Goal: Task Accomplishment & Management: Manage account settings

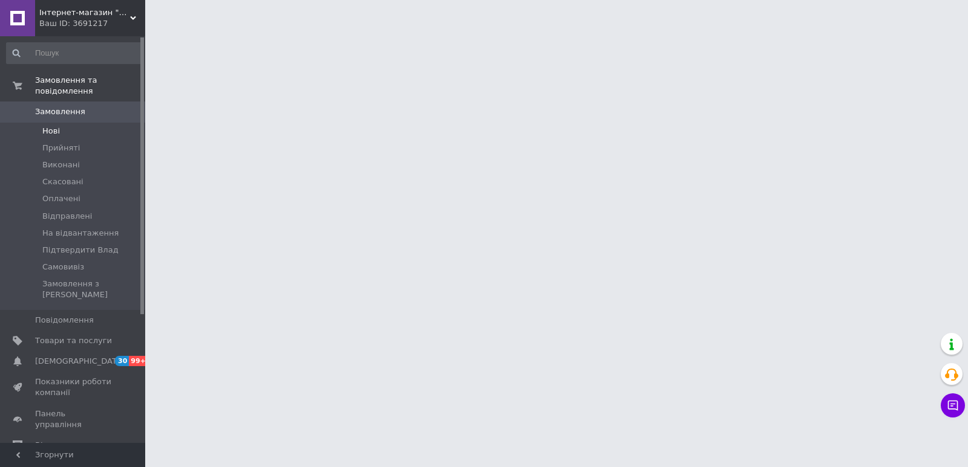
click at [64, 124] on li "Нові" at bounding box center [74, 131] width 149 height 17
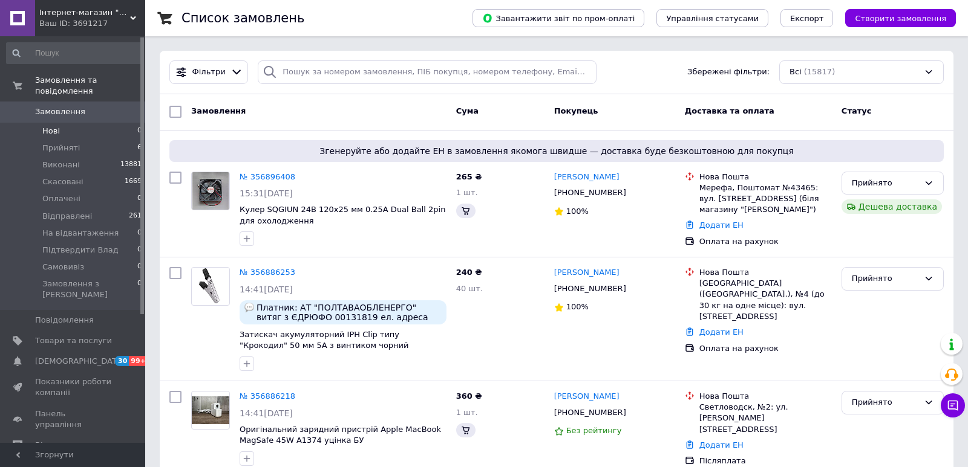
click at [69, 123] on li "Нові 0" at bounding box center [74, 131] width 149 height 17
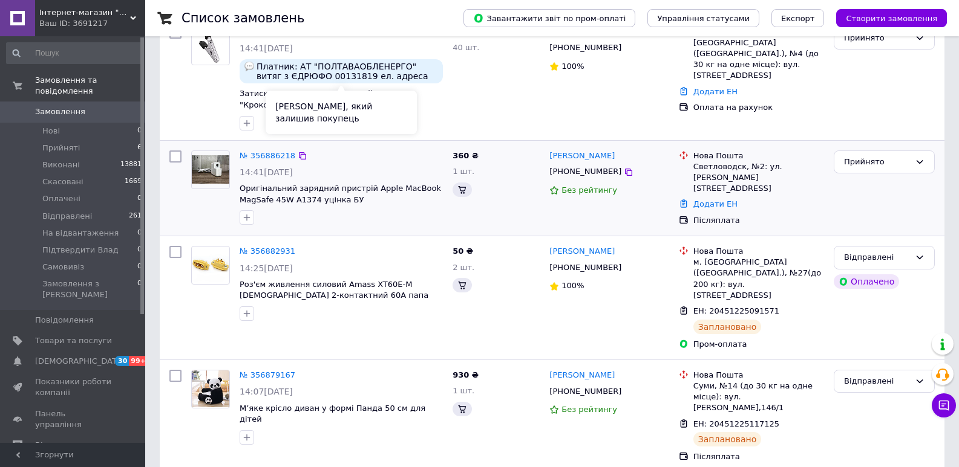
scroll to position [302, 0]
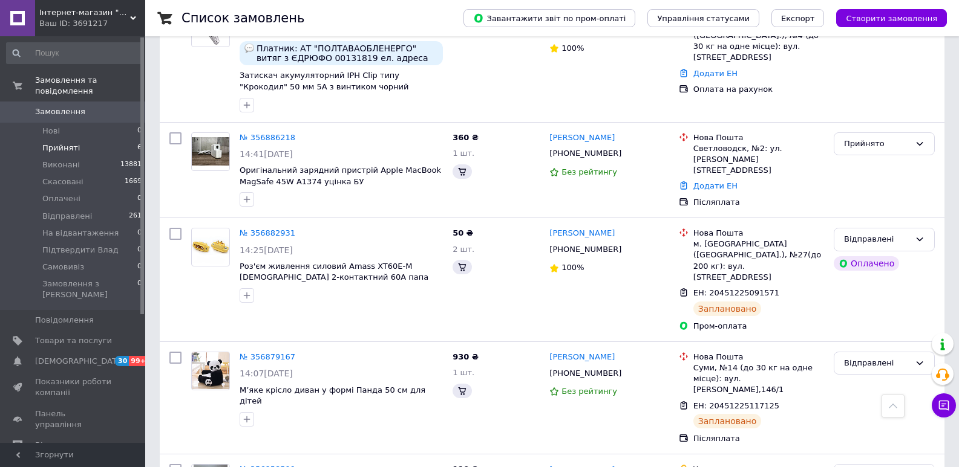
click at [73, 143] on span "Прийняті" at bounding box center [60, 148] width 37 height 11
click at [65, 143] on span "Прийняті" at bounding box center [60, 148] width 37 height 11
click at [67, 143] on span "Прийняті" at bounding box center [60, 148] width 37 height 11
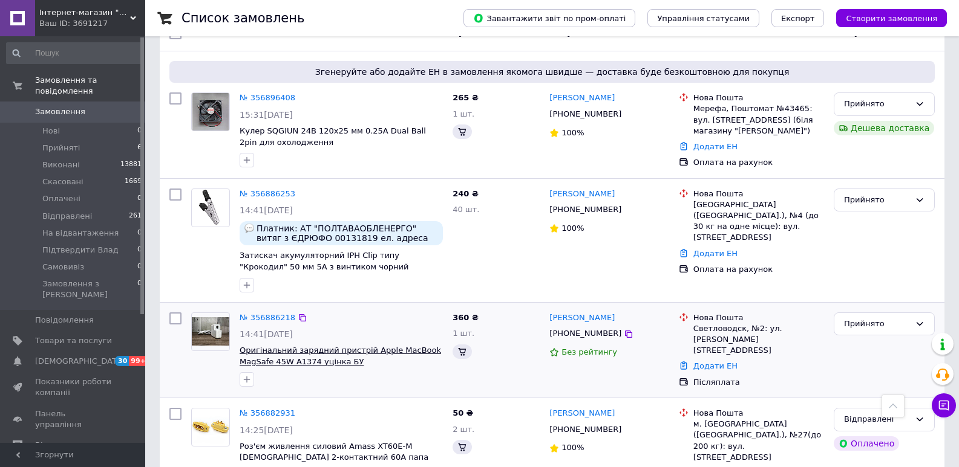
scroll to position [0, 0]
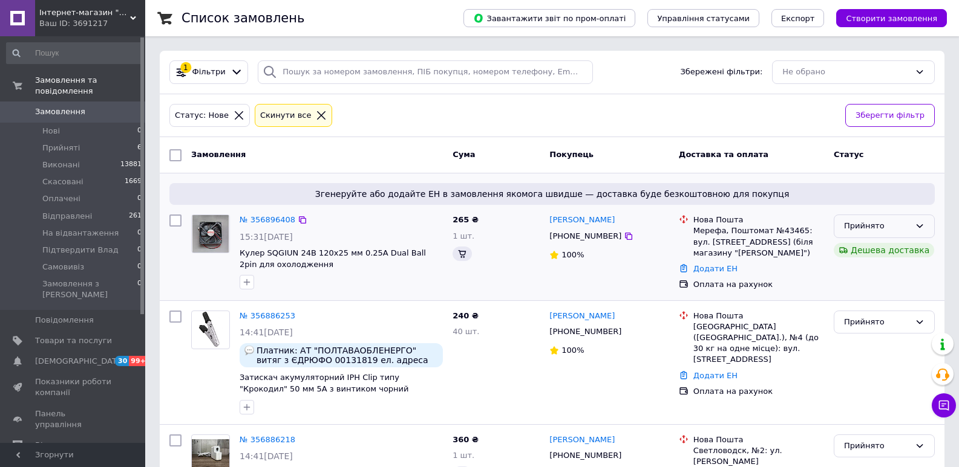
click at [878, 221] on div "Прийнято" at bounding box center [877, 226] width 66 height 13
click at [871, 281] on li "На відвантаження" at bounding box center [884, 286] width 100 height 22
click at [884, 220] on div "Прийнято" at bounding box center [883, 227] width 101 height 24
click at [868, 288] on li "На відвантаження" at bounding box center [884, 286] width 100 height 22
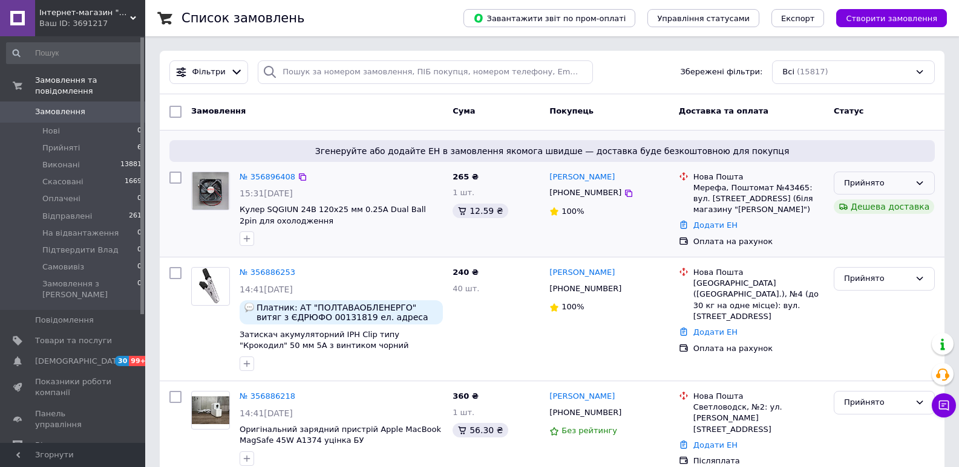
click at [899, 178] on div "Прийнято" at bounding box center [877, 183] width 66 height 13
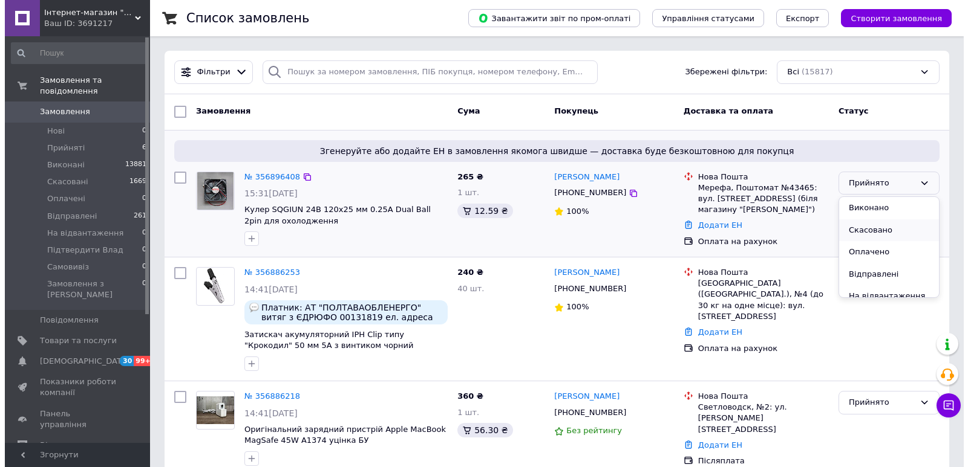
scroll to position [54, 0]
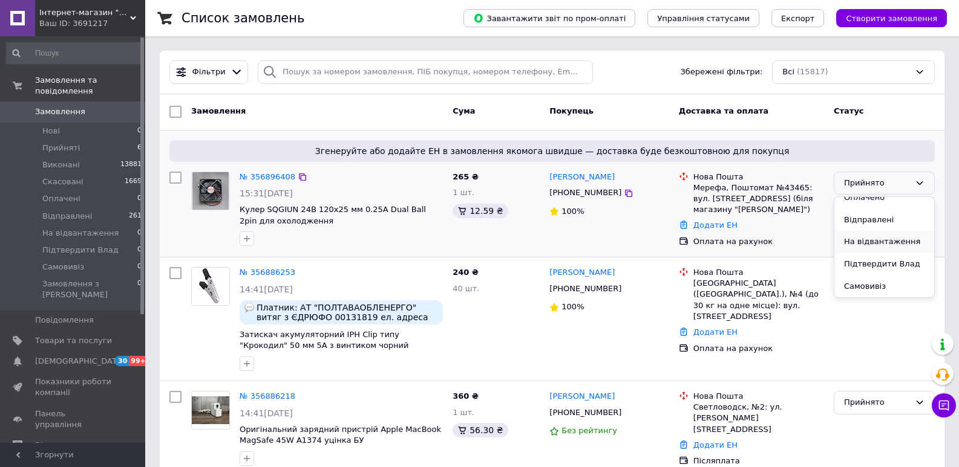
click at [882, 236] on li "На відвантаження" at bounding box center [884, 242] width 100 height 22
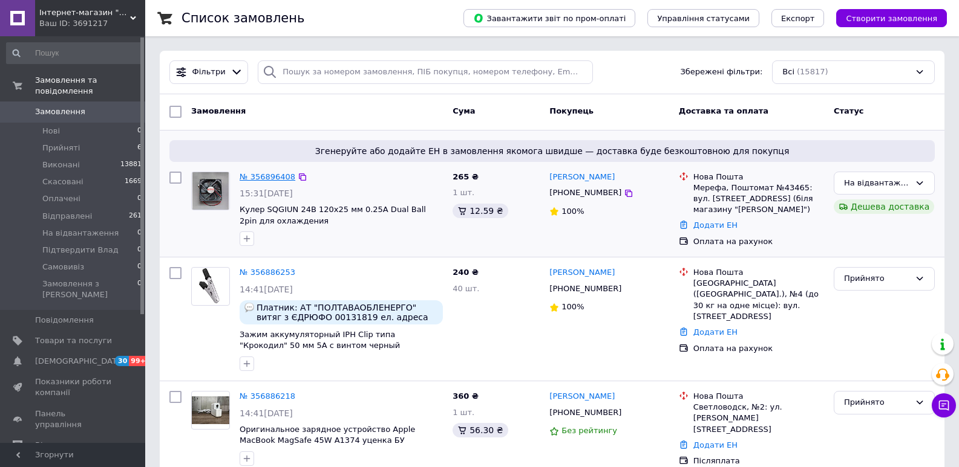
click at [273, 179] on link "№ 356896408" at bounding box center [267, 176] width 56 height 9
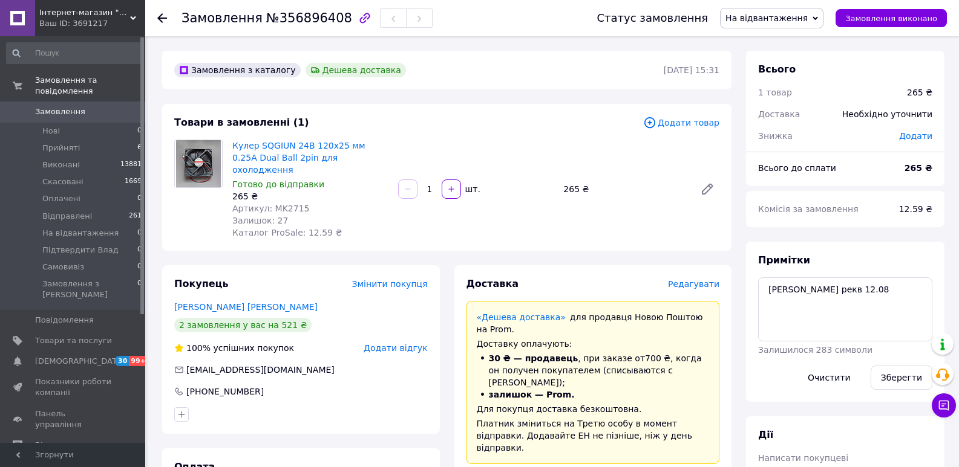
click at [692, 279] on span "Редагувати" at bounding box center [693, 284] width 51 height 10
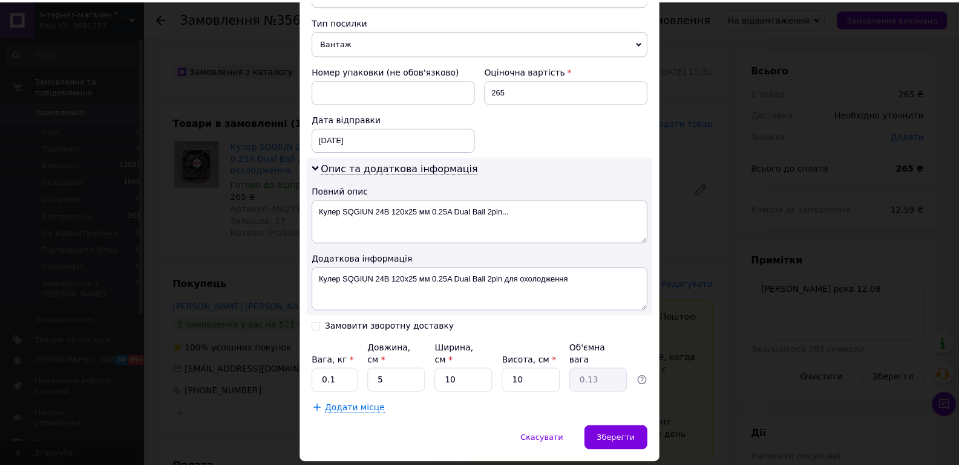
scroll to position [493, 0]
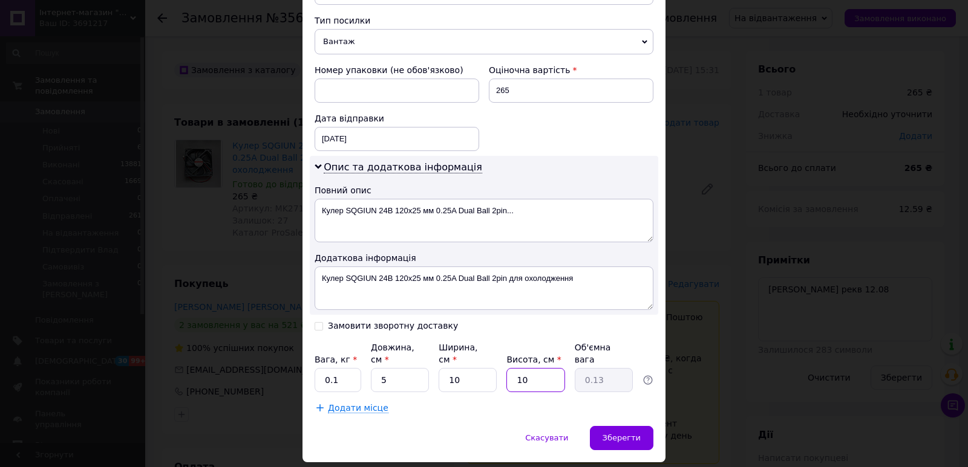
click at [552, 368] on input "10" at bounding box center [535, 380] width 58 height 24
type input "2"
type input "0.1"
type input "2"
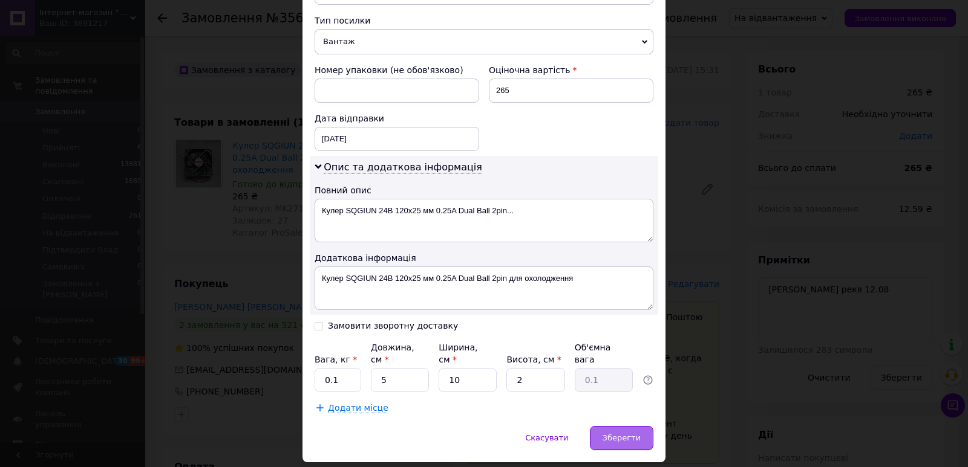
click at [619, 434] on span "Зберегти" at bounding box center [621, 438] width 38 height 9
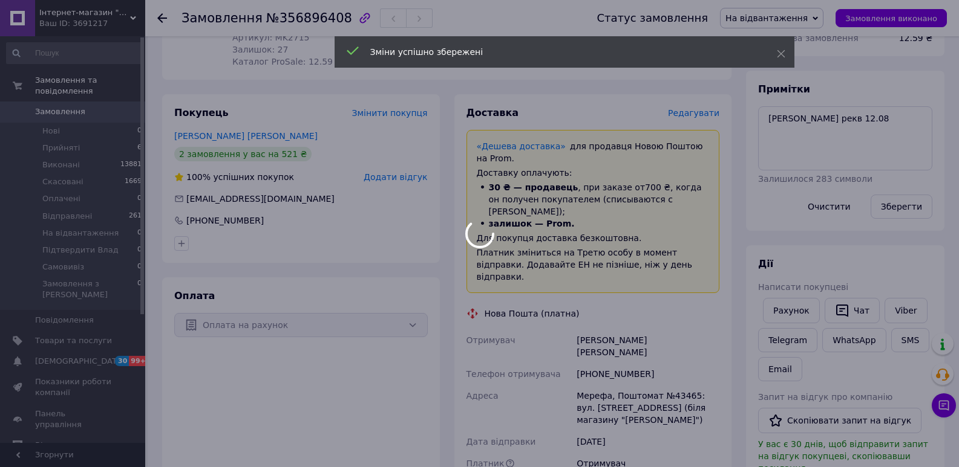
scroll to position [242, 0]
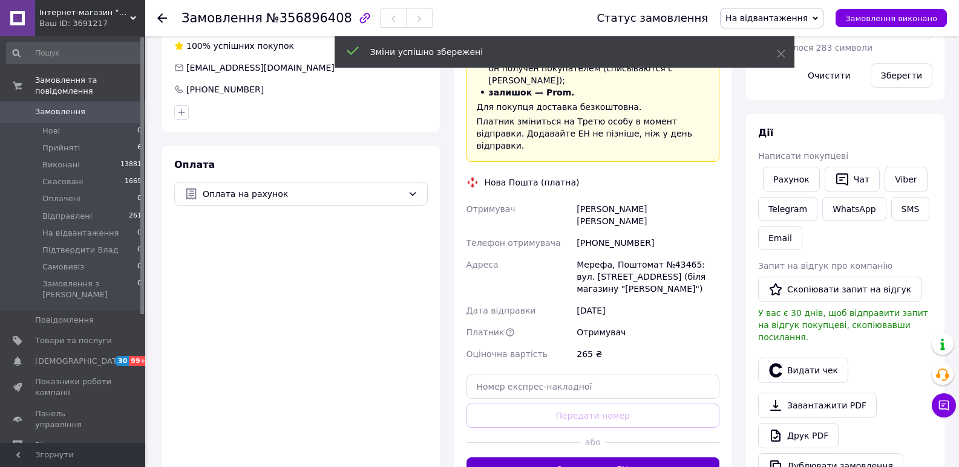
click at [591, 458] on button "Згенерувати ЕН" at bounding box center [592, 470] width 253 height 24
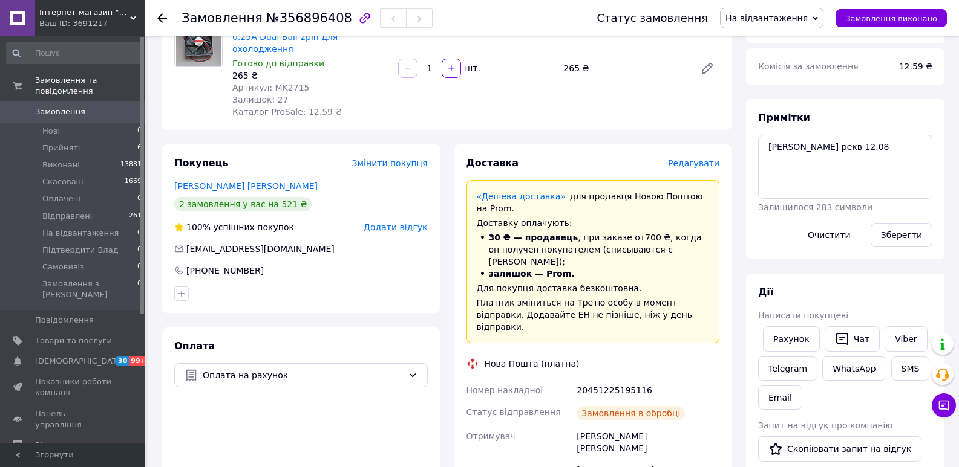
click at [608, 380] on div "20451225195116" at bounding box center [648, 391] width 148 height 22
copy div "20451225195116"
click at [888, 339] on link "Viber" at bounding box center [905, 339] width 42 height 25
click at [858, 295] on div "Дії" at bounding box center [845, 293] width 174 height 14
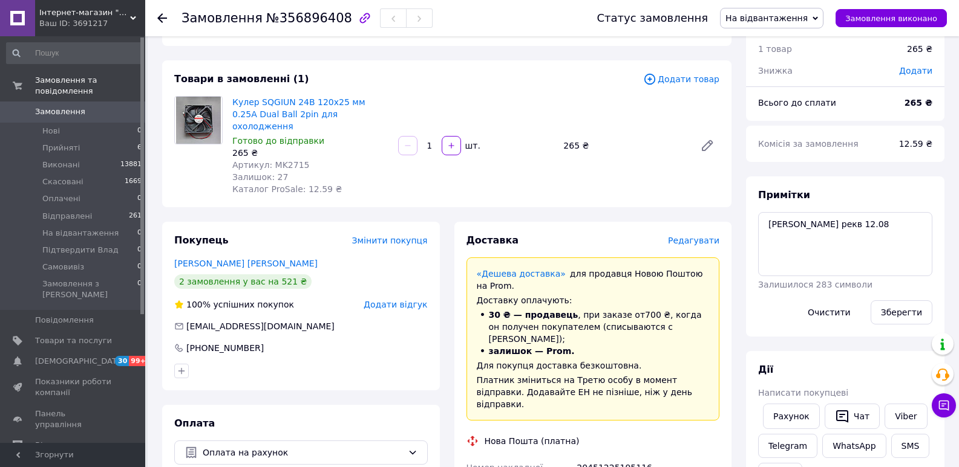
scroll to position [0, 0]
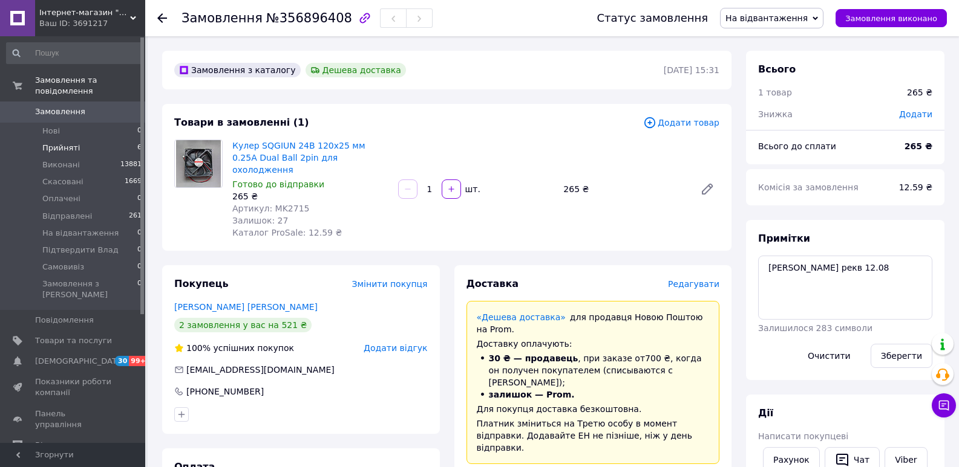
click at [42, 143] on span "Прийняті" at bounding box center [60, 148] width 37 height 11
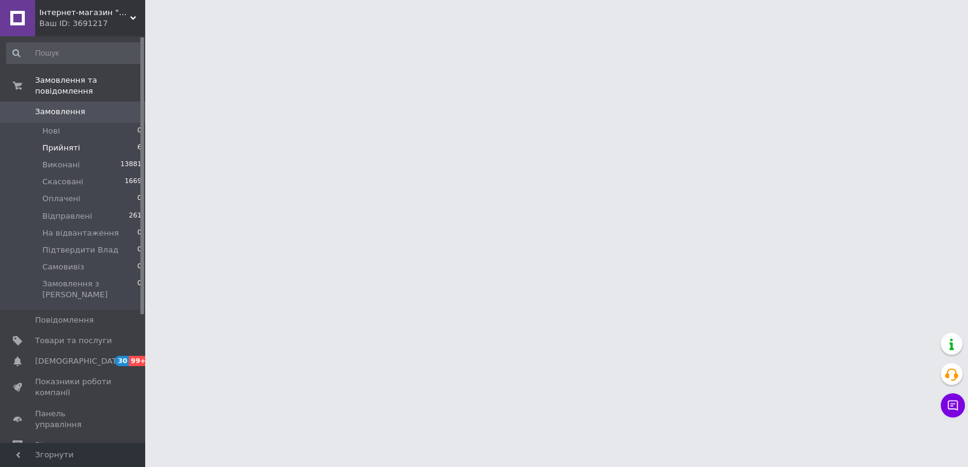
click at [89, 123] on li "Нові 0" at bounding box center [74, 131] width 149 height 17
click at [88, 140] on li "Прийняті 6" at bounding box center [74, 148] width 149 height 17
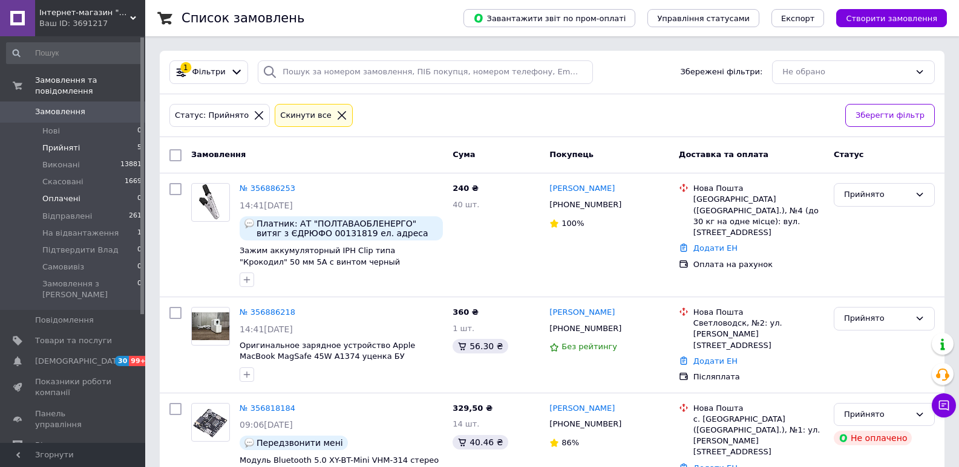
click at [85, 191] on li "Оплачені 0" at bounding box center [74, 199] width 149 height 17
